Goal: Task Accomplishment & Management: Manage account settings

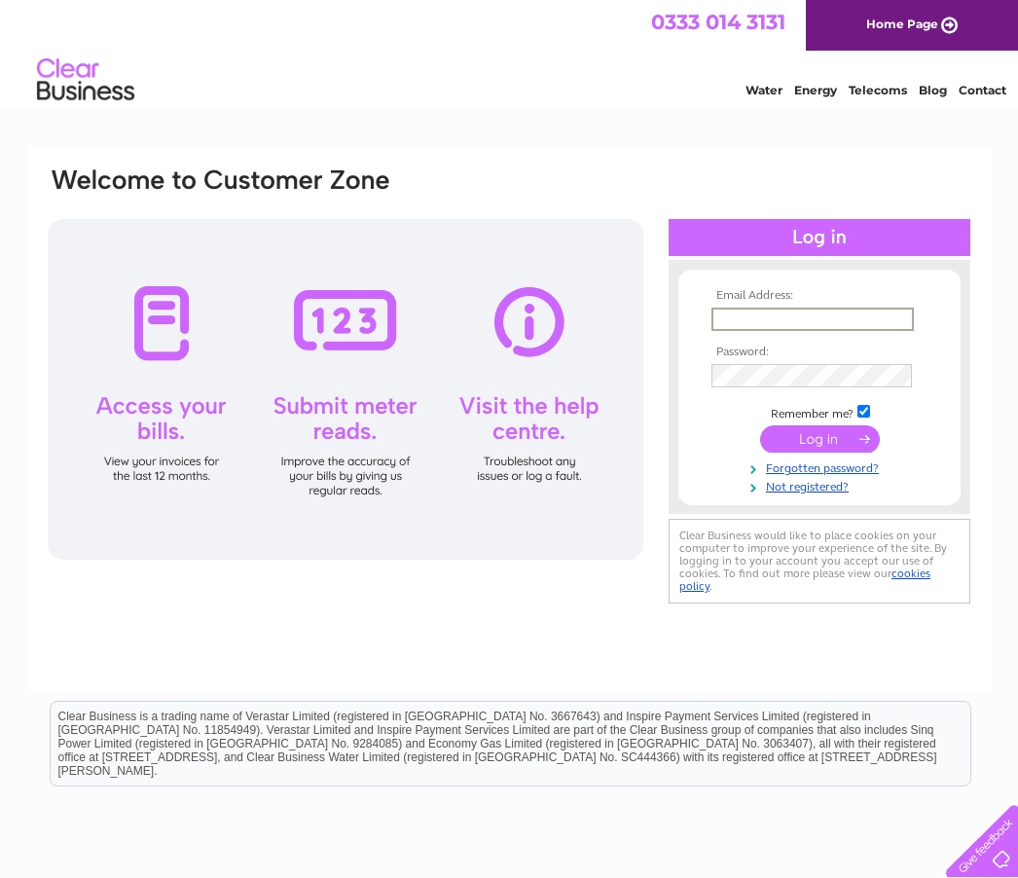
type input "yewbarrowview@yahoo.co.uk"
click at [820, 440] on input "submit" at bounding box center [820, 439] width 120 height 27
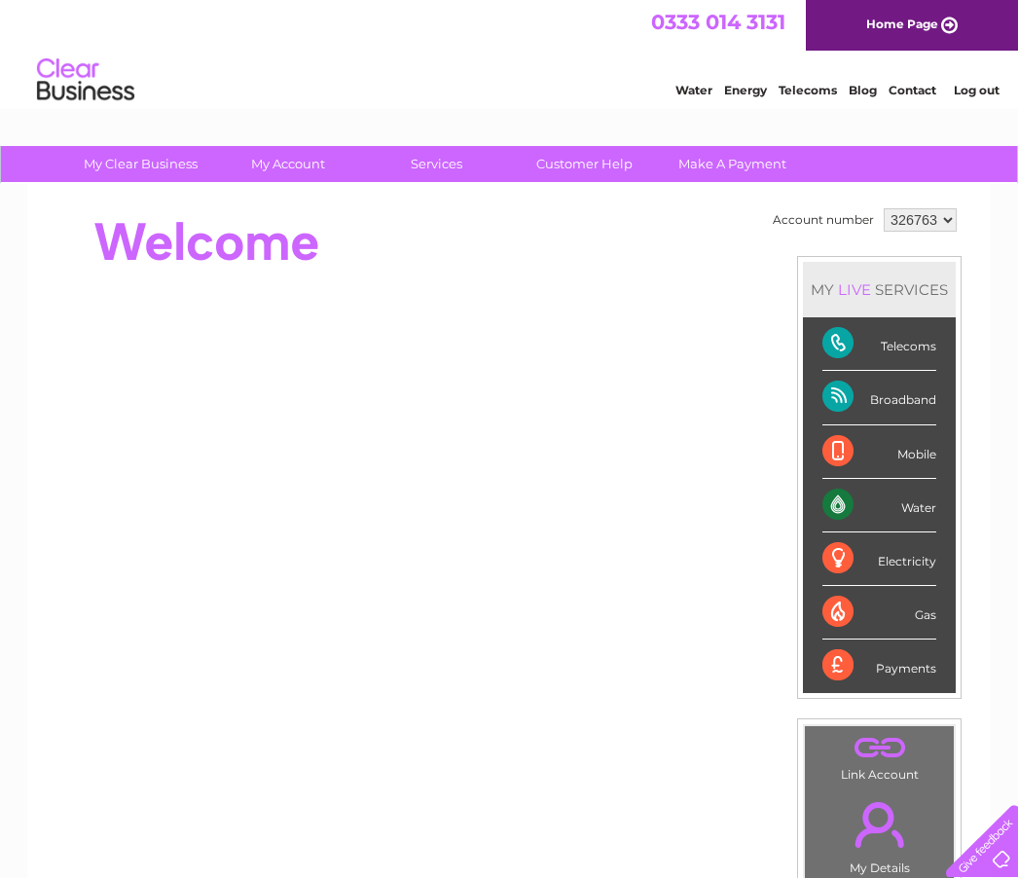
click at [342, 217] on div at bounding box center [400, 243] width 709 height 78
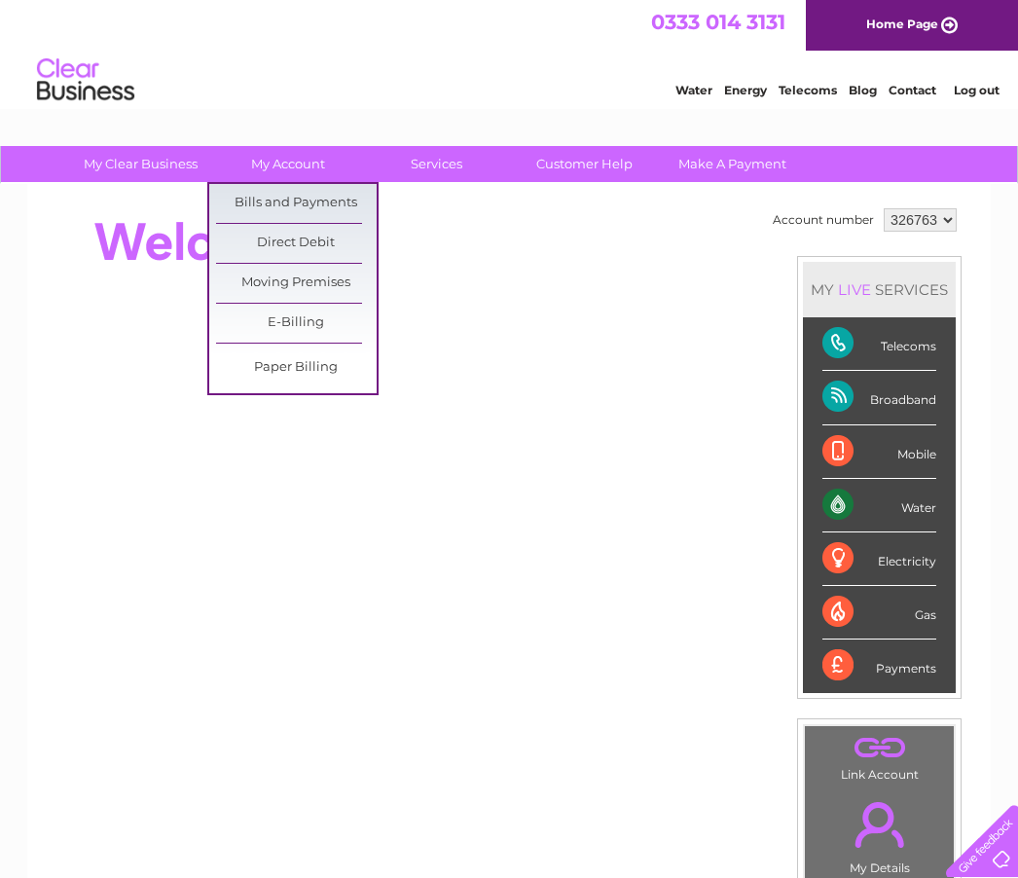
click at [332, 200] on link "Bills and Payments" at bounding box center [296, 203] width 161 height 39
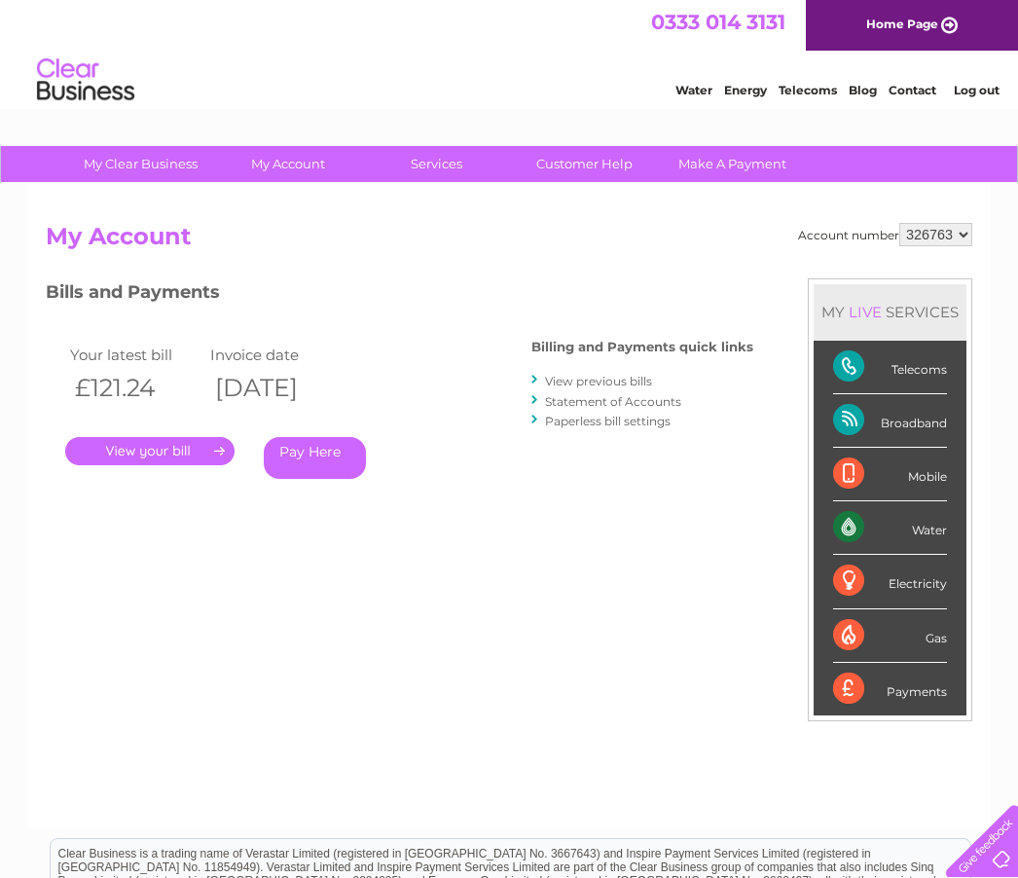
click at [168, 447] on link "." at bounding box center [149, 451] width 169 height 28
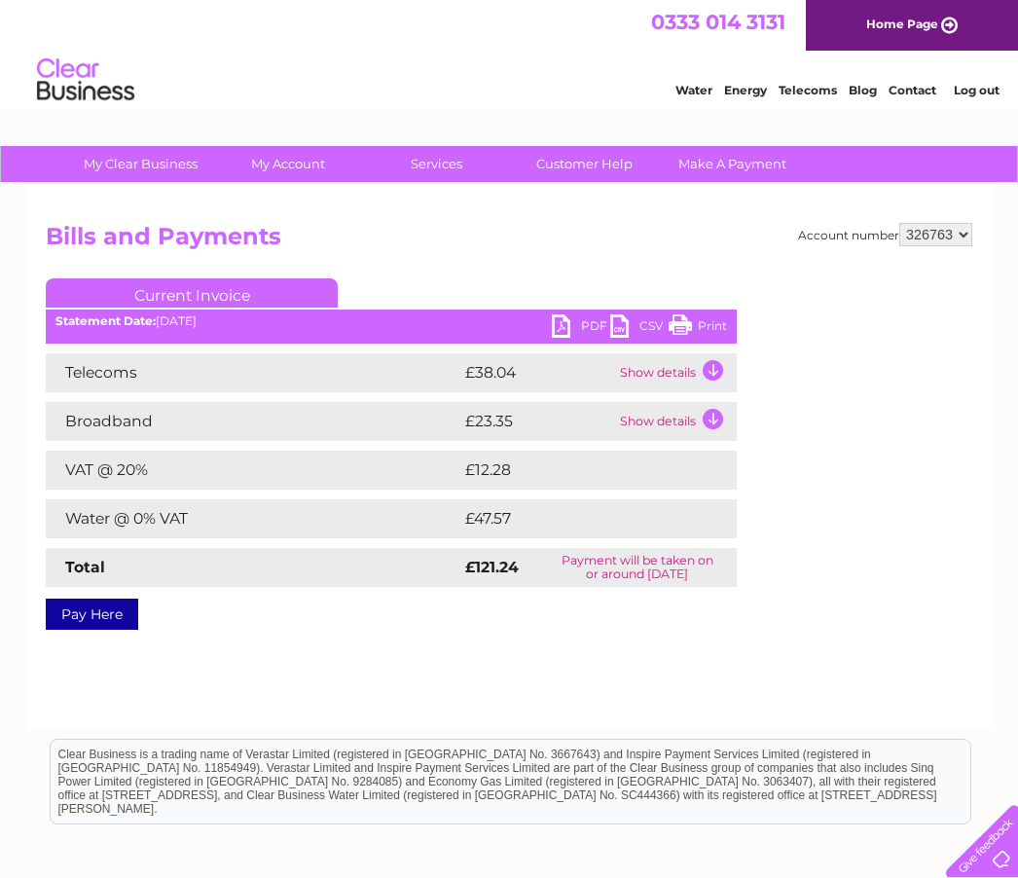
click at [563, 324] on link "PDF" at bounding box center [581, 329] width 58 height 28
click at [980, 92] on link "Log out" at bounding box center [977, 90] width 46 height 15
